Goal: Information Seeking & Learning: Understand process/instructions

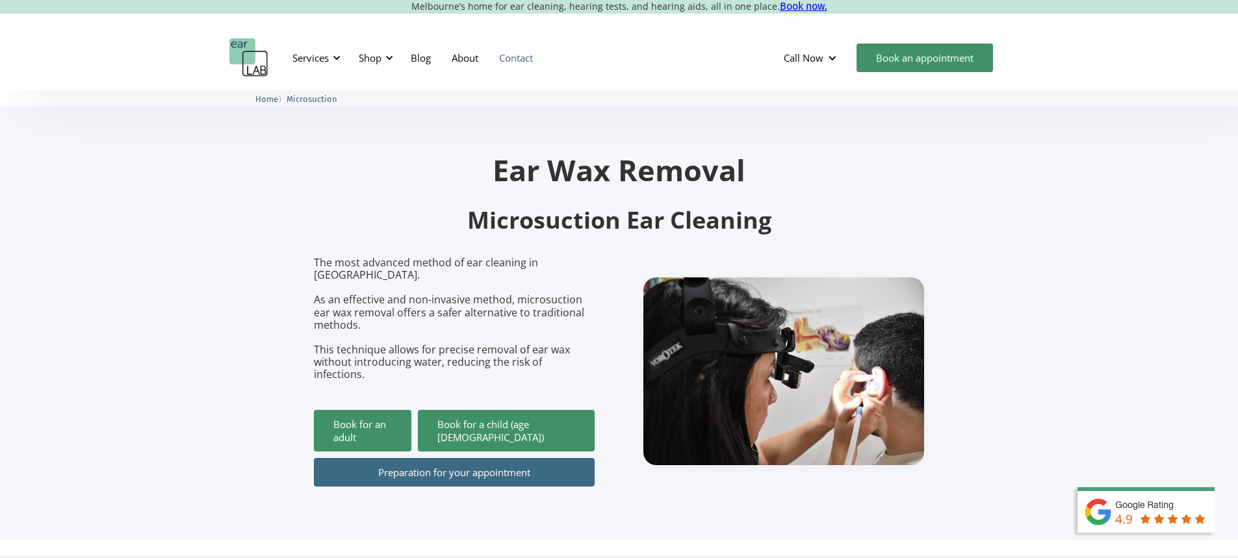
click at [524, 51] on link "Contact" at bounding box center [516, 58] width 55 height 38
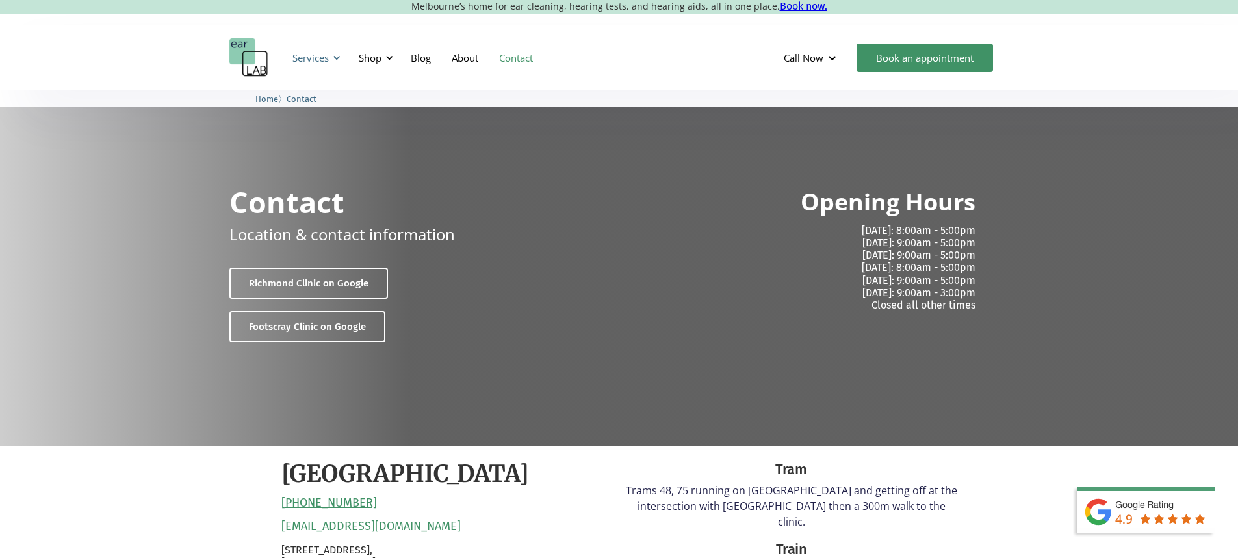
click at [306, 55] on div "Services" at bounding box center [310, 57] width 36 height 13
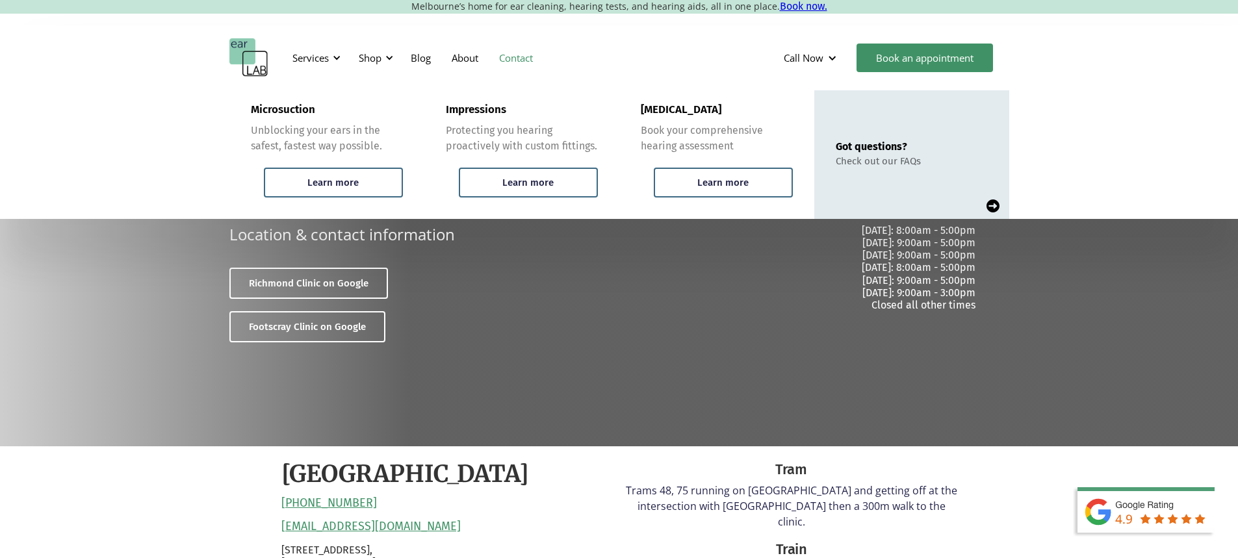
click at [1101, 109] on div "Microsuction Unblocking your ears in the safest, fastest way possible. Learn mo…" at bounding box center [619, 154] width 1238 height 129
click at [199, 100] on div "Microsuction Unblocking your ears in the safest, fastest way possible. Learn mo…" at bounding box center [619, 154] width 1238 height 129
click at [1104, 214] on div "Microsuction Unblocking your ears in the safest, fastest way possible. Learn mo…" at bounding box center [619, 154] width 1238 height 129
drag, startPoint x: 1019, startPoint y: 324, endPoint x: 539, endPoint y: 322, distance: 479.5
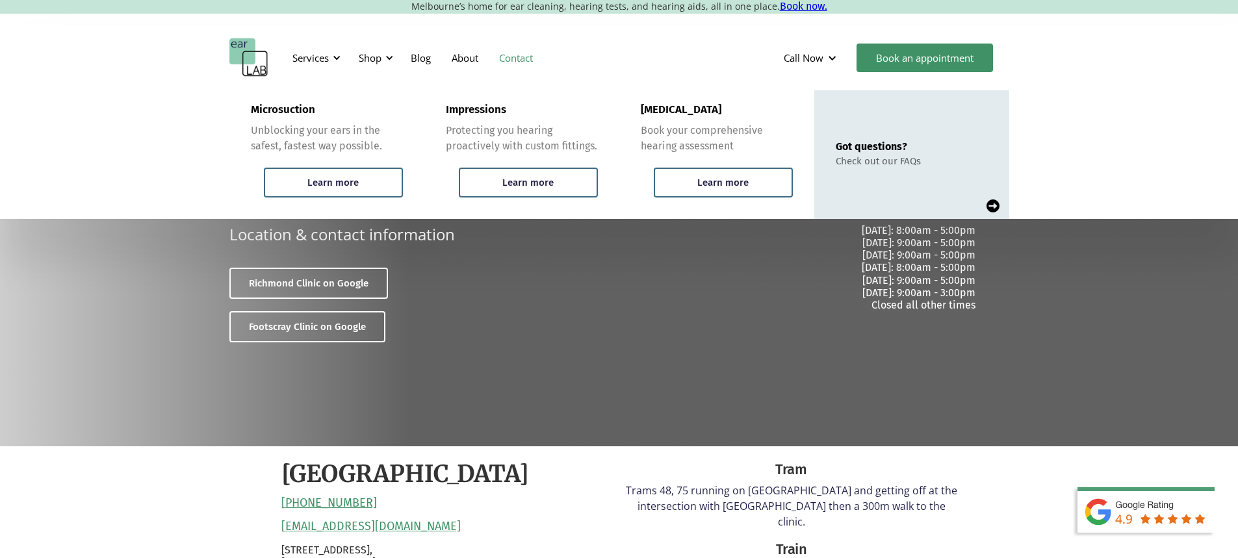
click at [969, 317] on div "Contact Location & contact information [GEOGRAPHIC_DATA] on Google Footscray Cl…" at bounding box center [619, 268] width 1238 height 356
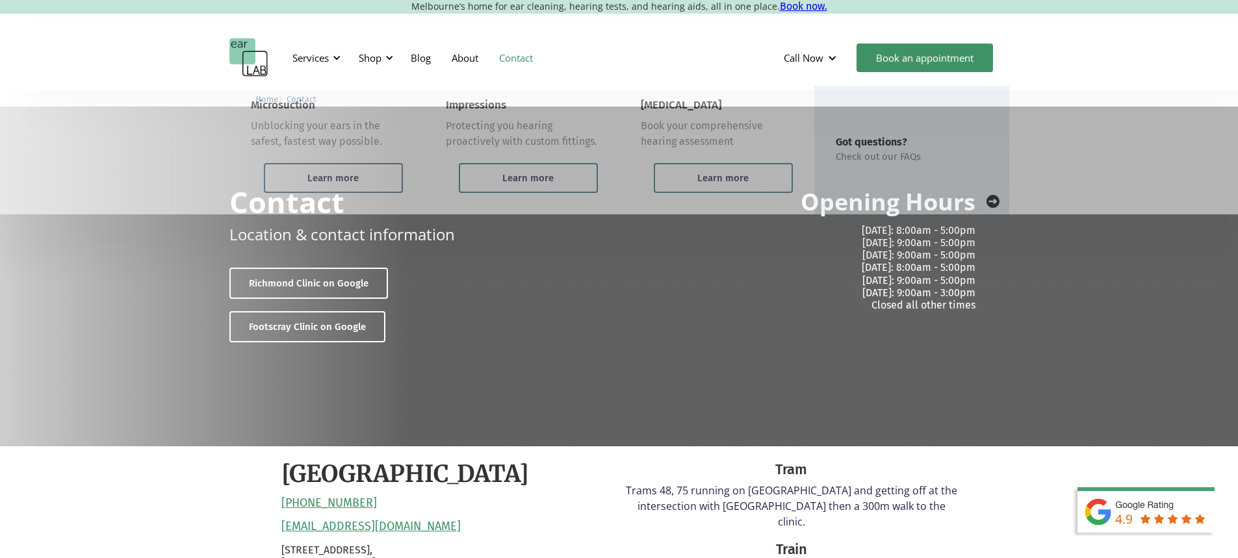
click at [539, 322] on div "Contact Location & contact information [GEOGRAPHIC_DATA] on Google Footscray Cl…" at bounding box center [402, 258] width 346 height 168
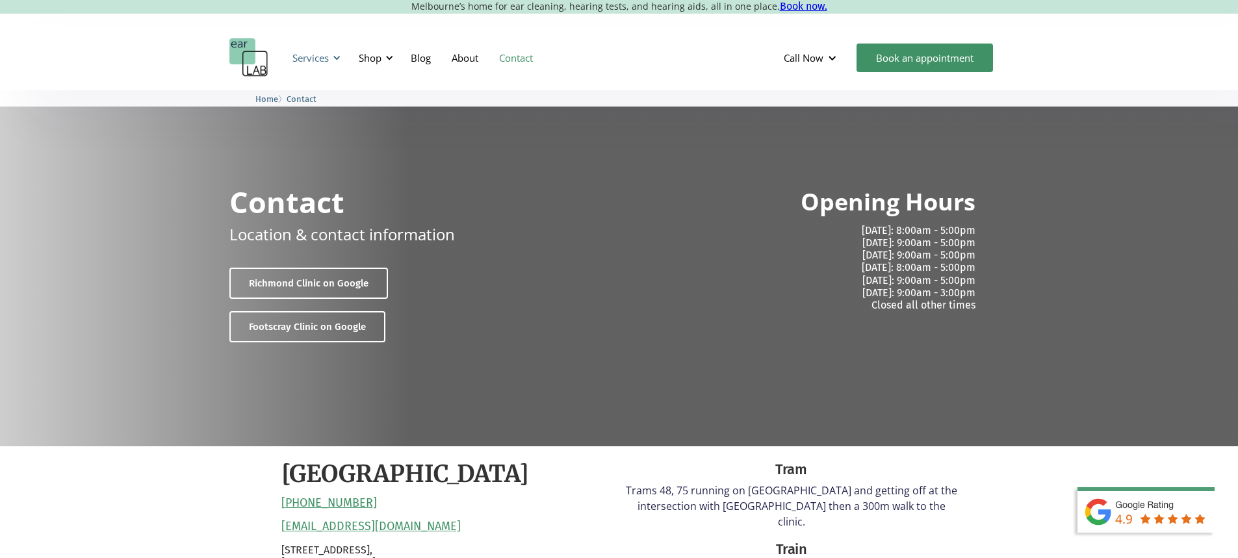
click at [292, 56] on div "Services" at bounding box center [310, 57] width 36 height 13
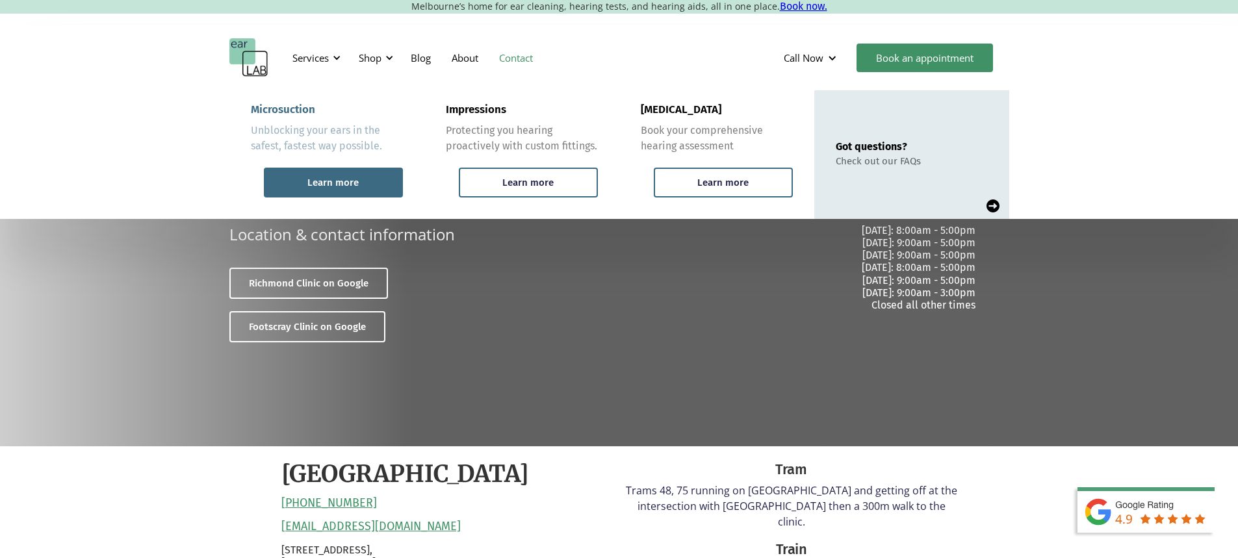
click at [334, 175] on div "Learn more" at bounding box center [333, 183] width 139 height 30
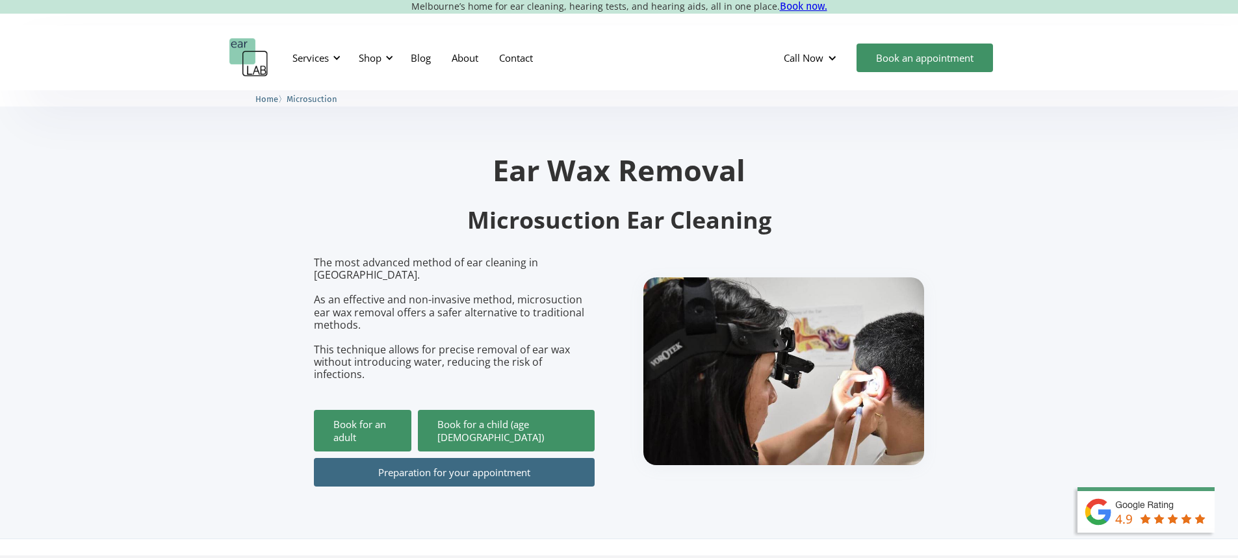
click at [459, 458] on link "Preparation for your appointment" at bounding box center [454, 472] width 281 height 29
